Goal: Transaction & Acquisition: Purchase product/service

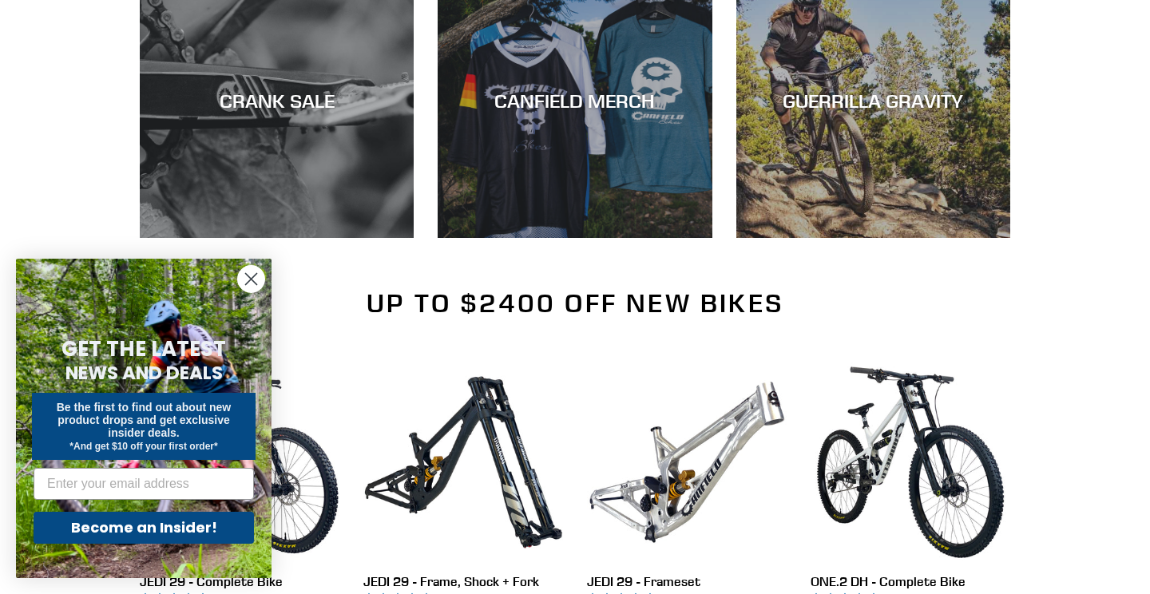
scroll to position [1403, 0]
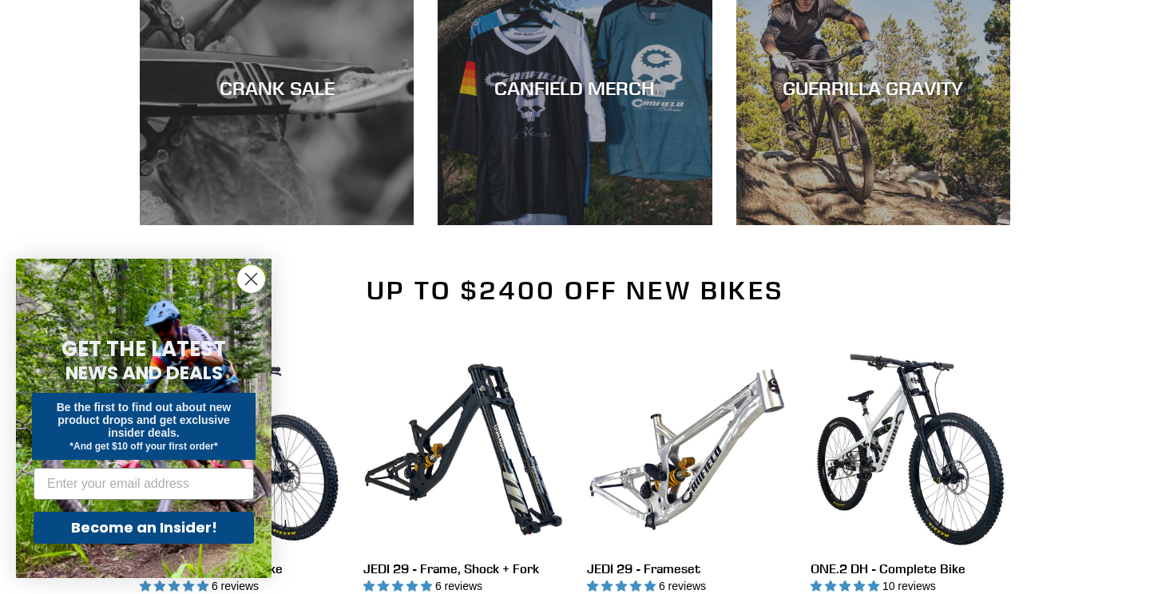
click at [256, 288] on circle "Close dialog" at bounding box center [251, 279] width 26 height 26
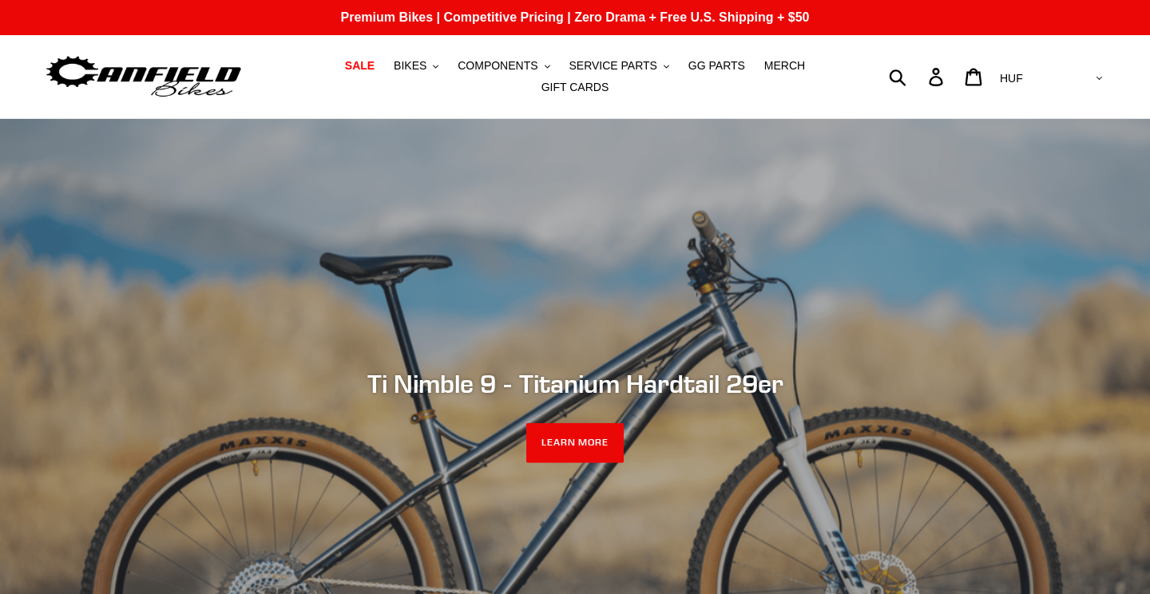
scroll to position [0, 0]
click at [434, 68] on button "BIKES .cls-1{fill:#231f20}" at bounding box center [416, 66] width 61 height 22
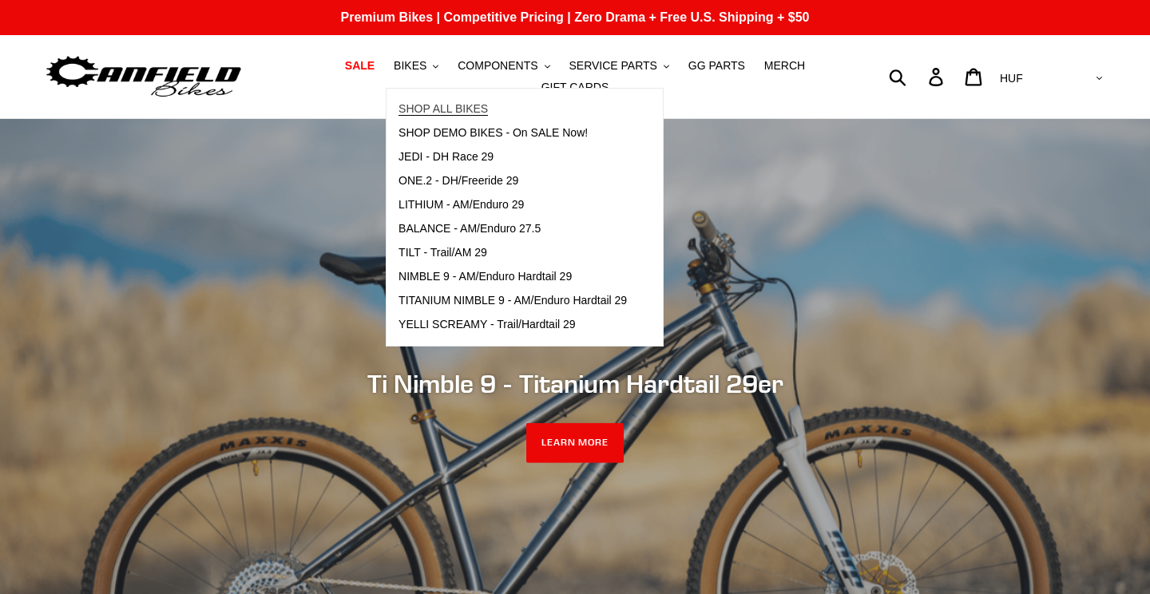
click at [448, 105] on span "SHOP ALL BIKES" at bounding box center [443, 109] width 89 height 14
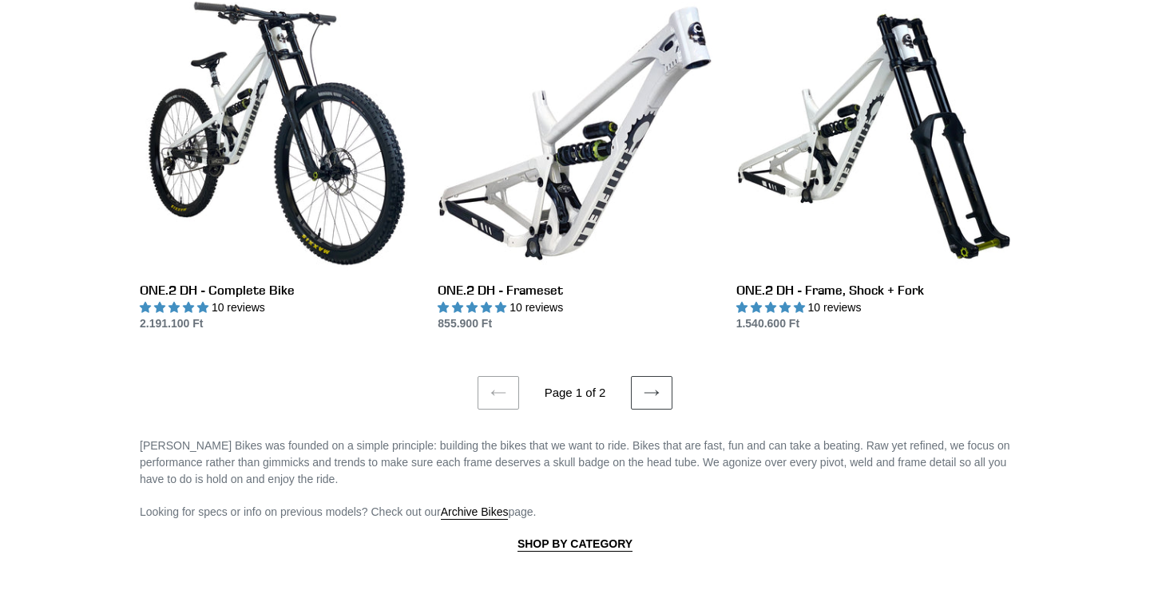
scroll to position [3028, 0]
click at [648, 386] on icon at bounding box center [652, 394] width 16 height 16
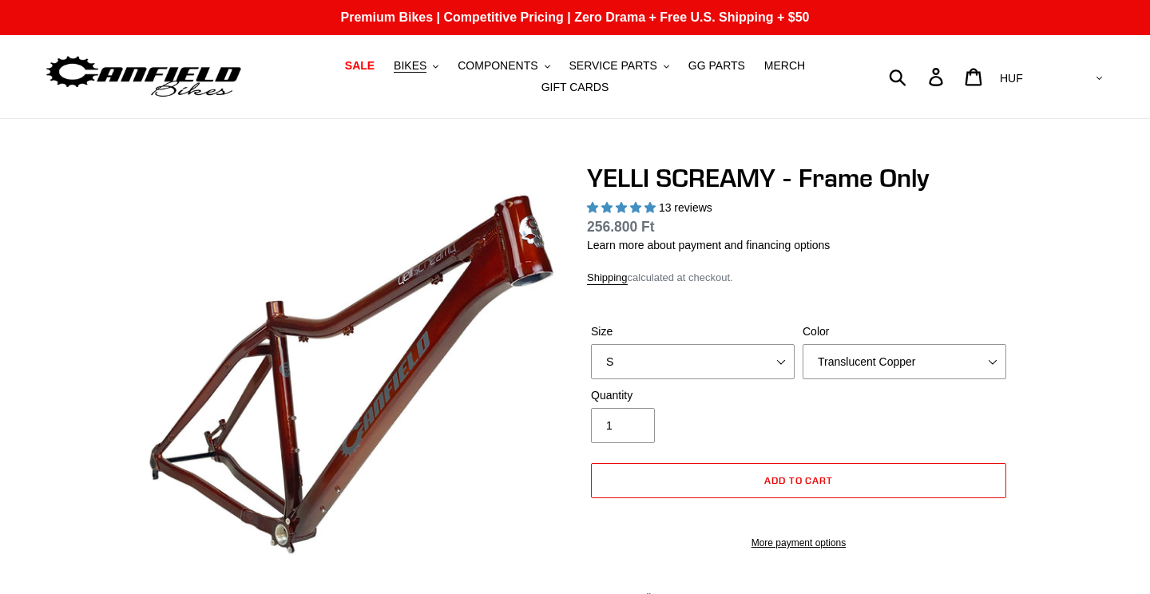
select select "highest-rating"
select select "XL"
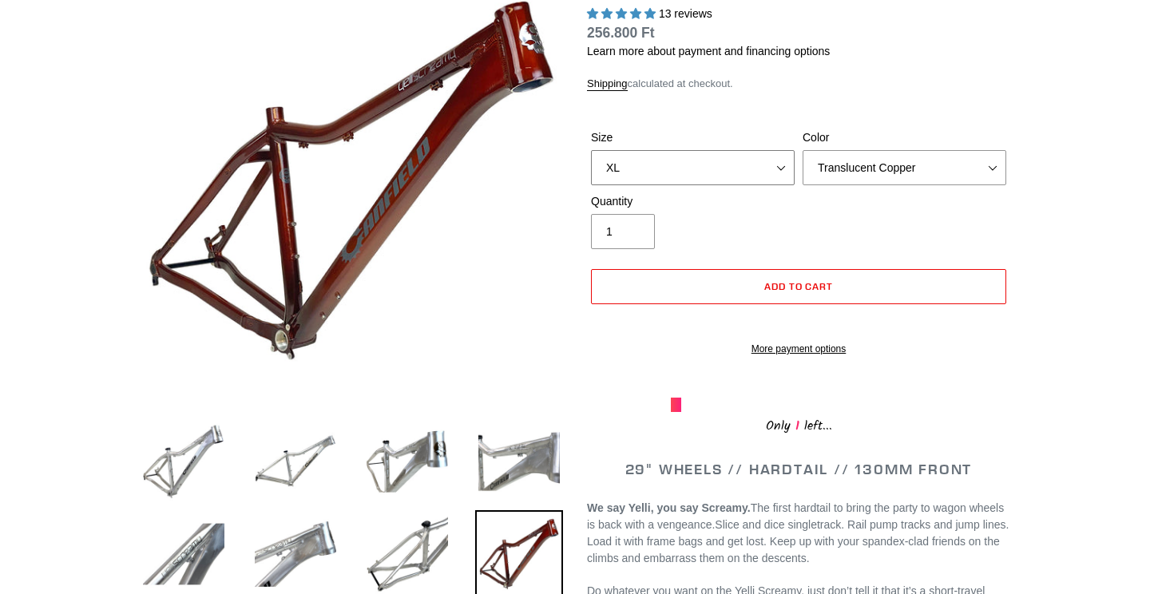
scroll to position [193, 0]
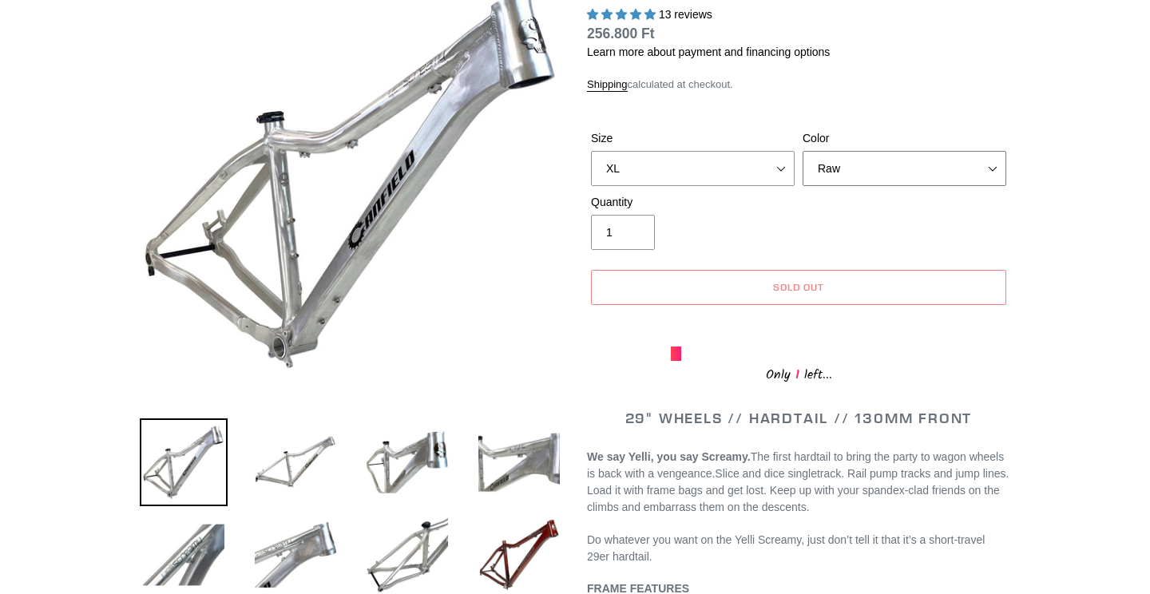
select select "Purple Haze"
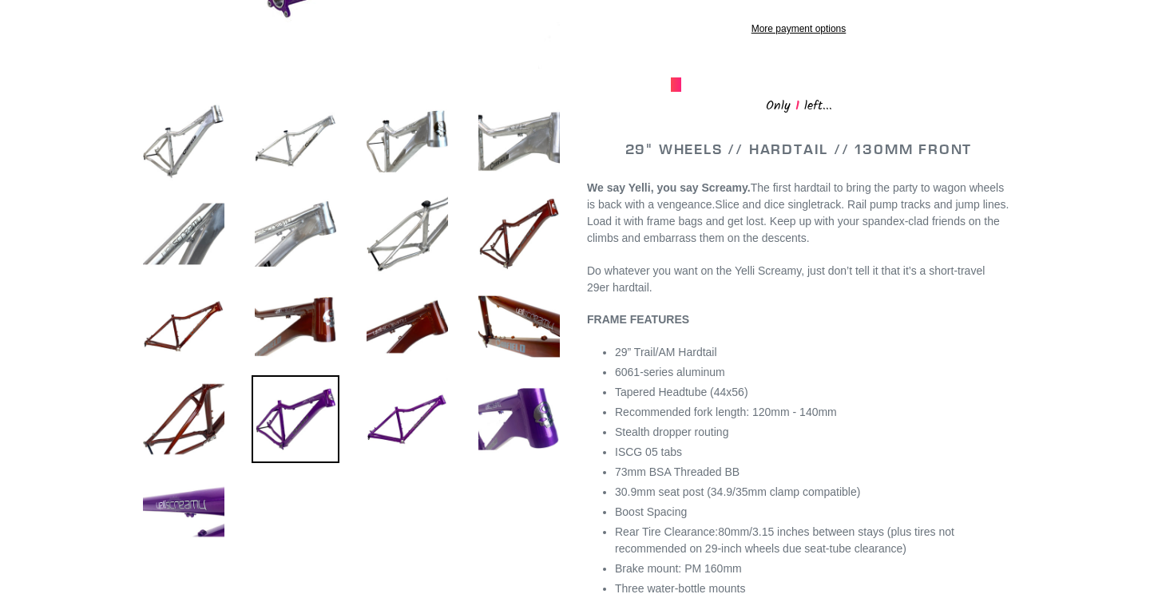
scroll to position [518, 0]
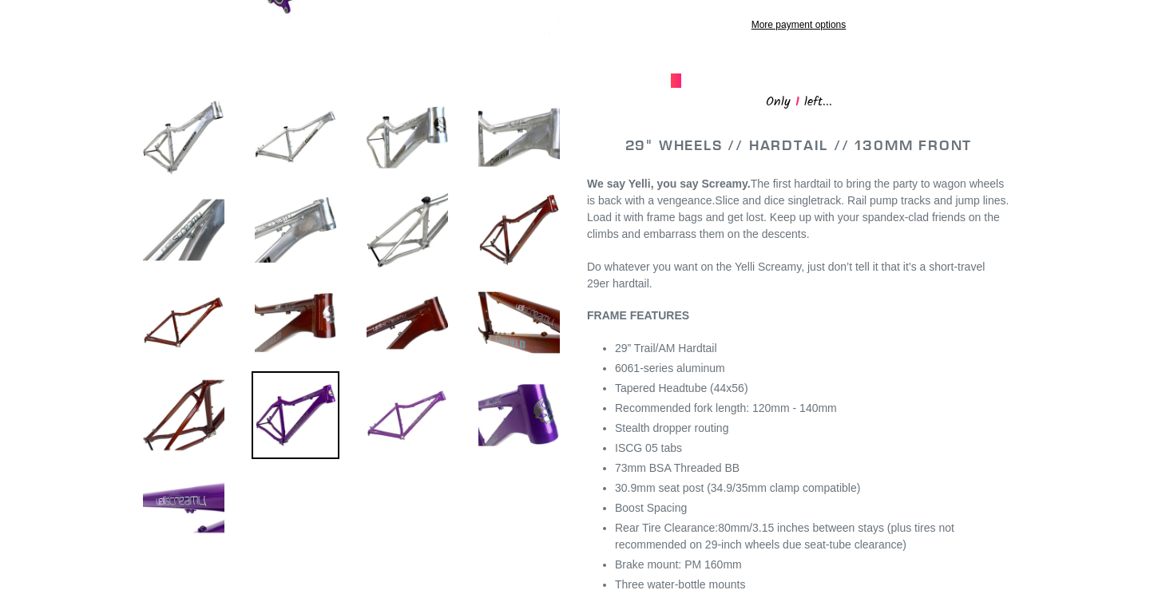
click at [404, 427] on img at bounding box center [407, 415] width 88 height 88
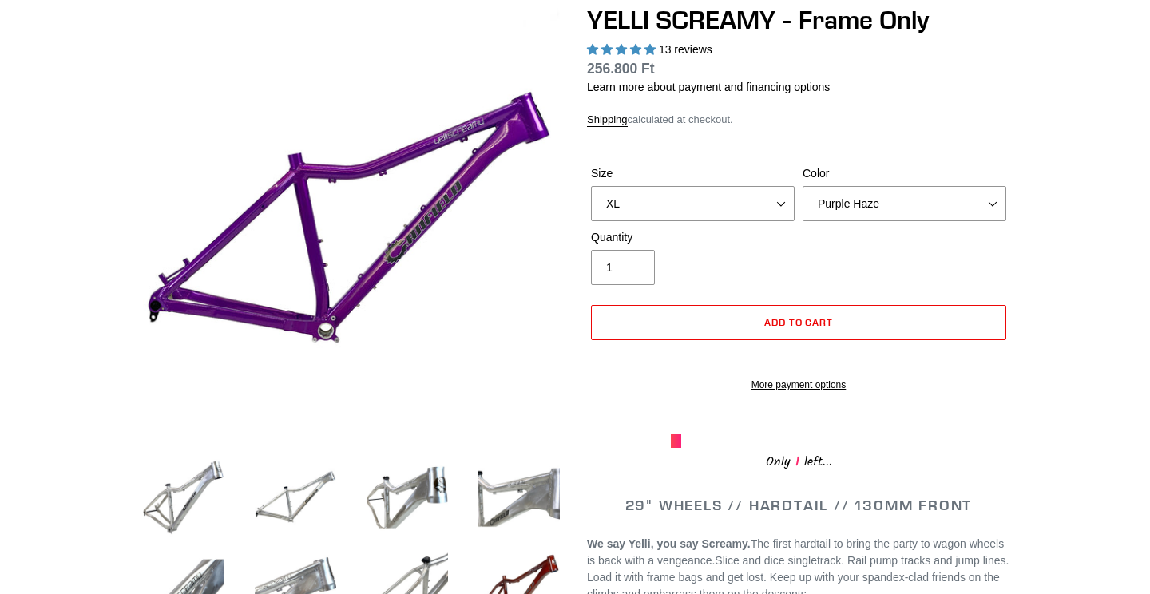
scroll to position [157, 0]
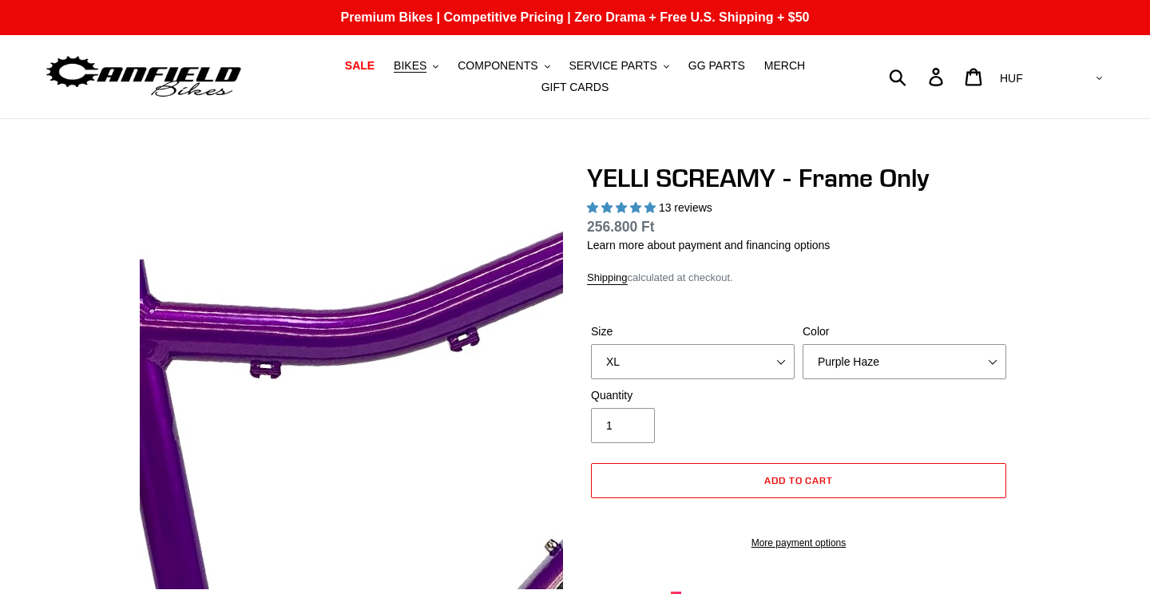
scroll to position [0, 0]
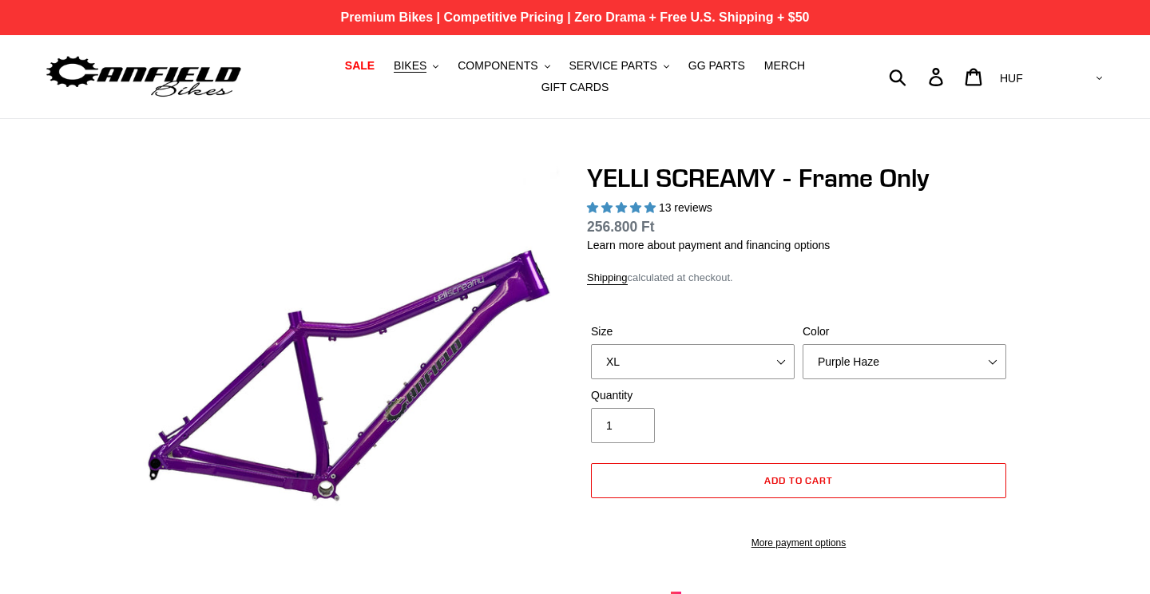
click at [841, 18] on p "Premium Bikes | Competitive Pricing | Zero Drama + Free U.S. Shipping + $50" at bounding box center [575, 17] width 1150 height 35
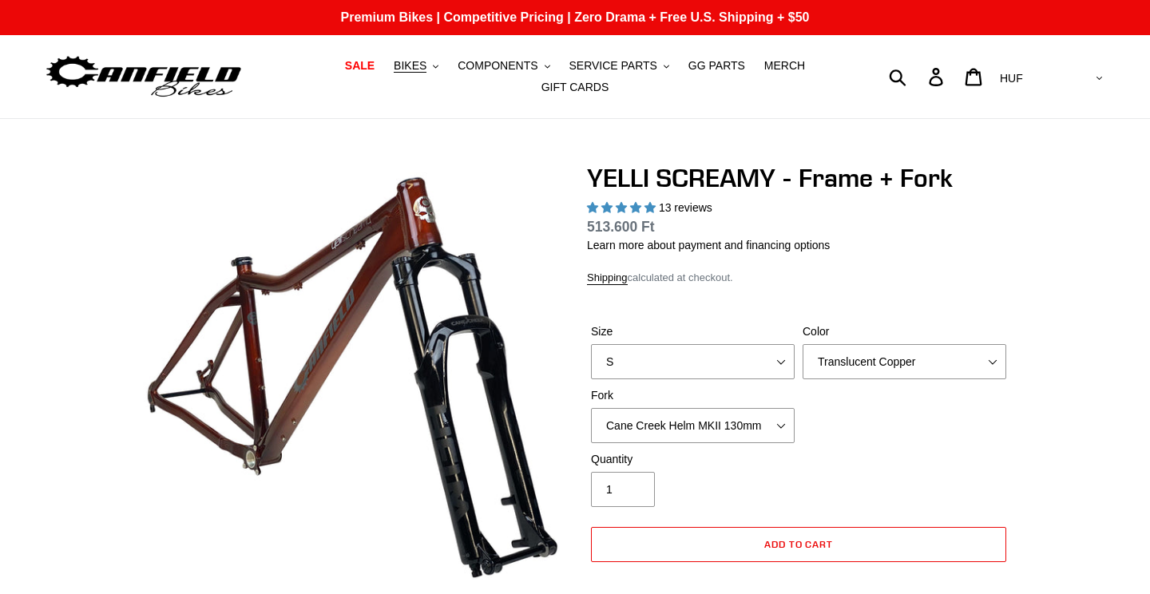
select select "highest-rating"
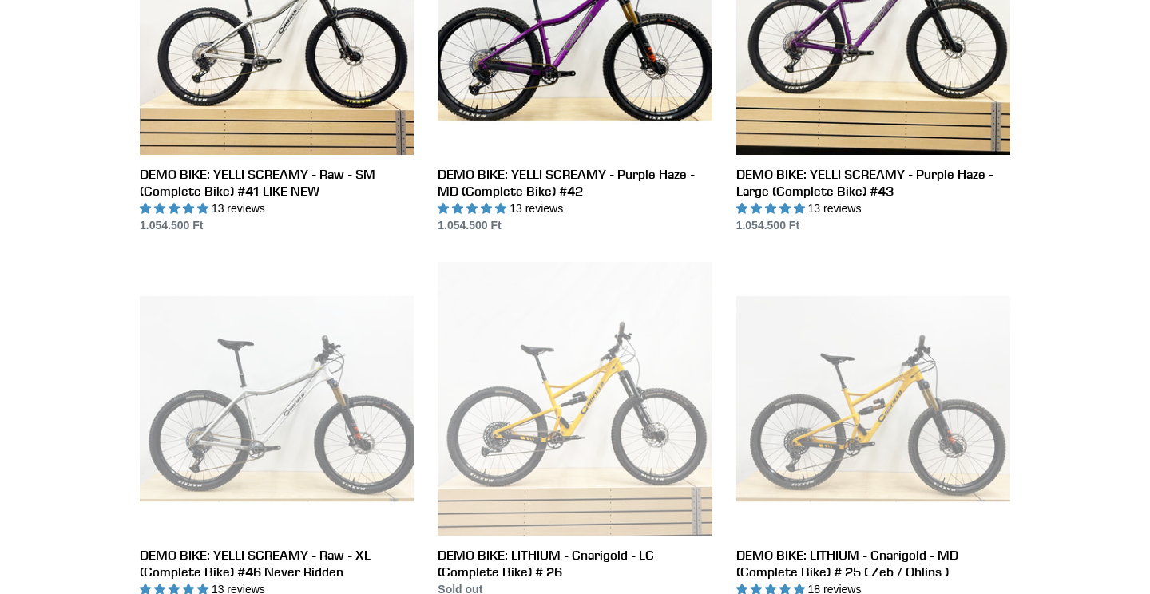
scroll to position [1845, 0]
